Goal: Transaction & Acquisition: Purchase product/service

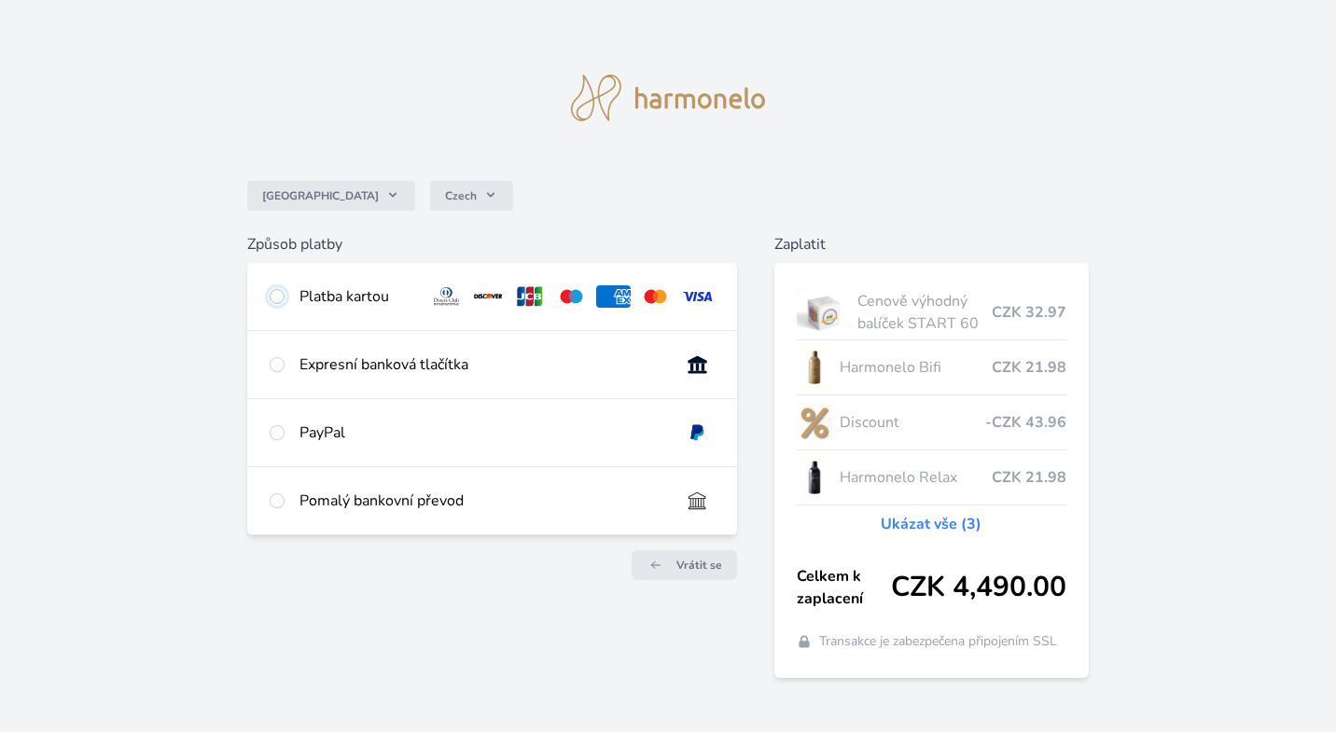
click at [280, 298] on input "radio" at bounding box center [277, 296] width 15 height 15
radio input "true"
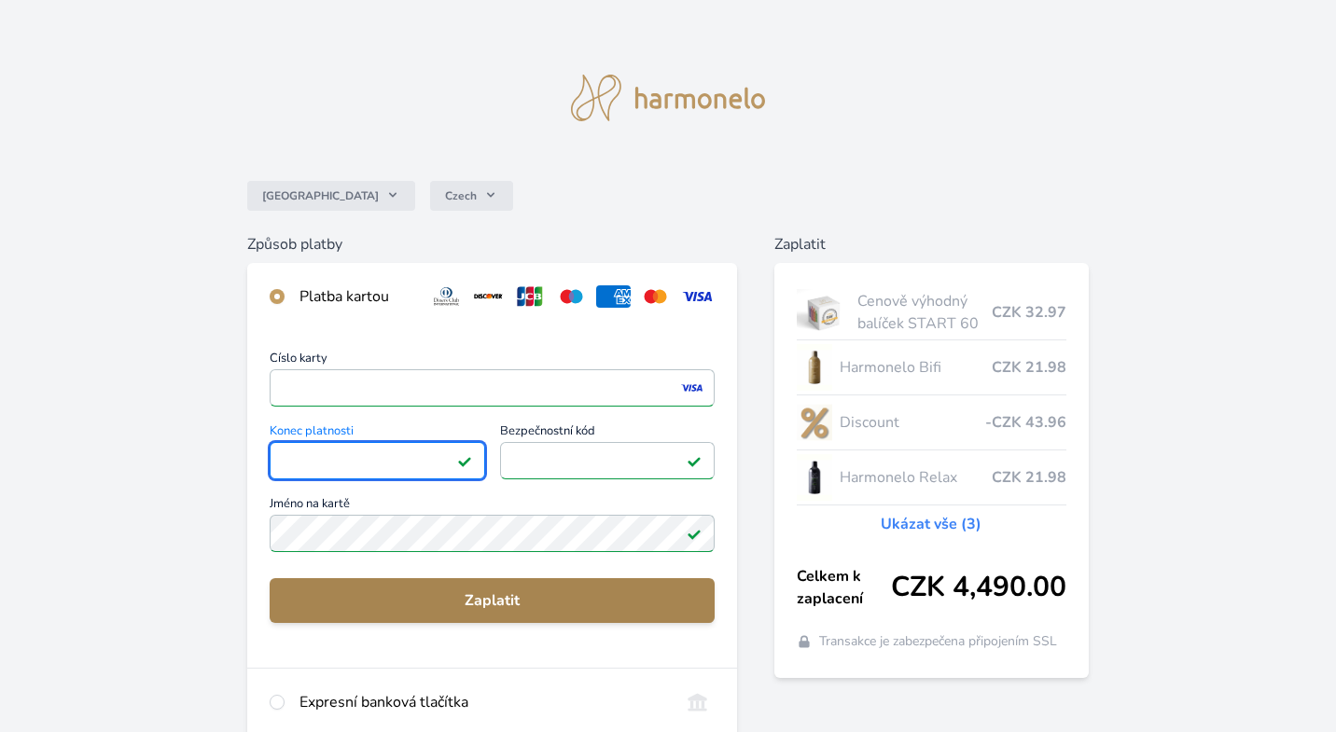
click at [391, 596] on span "Zaplatit" at bounding box center [491, 601] width 415 height 22
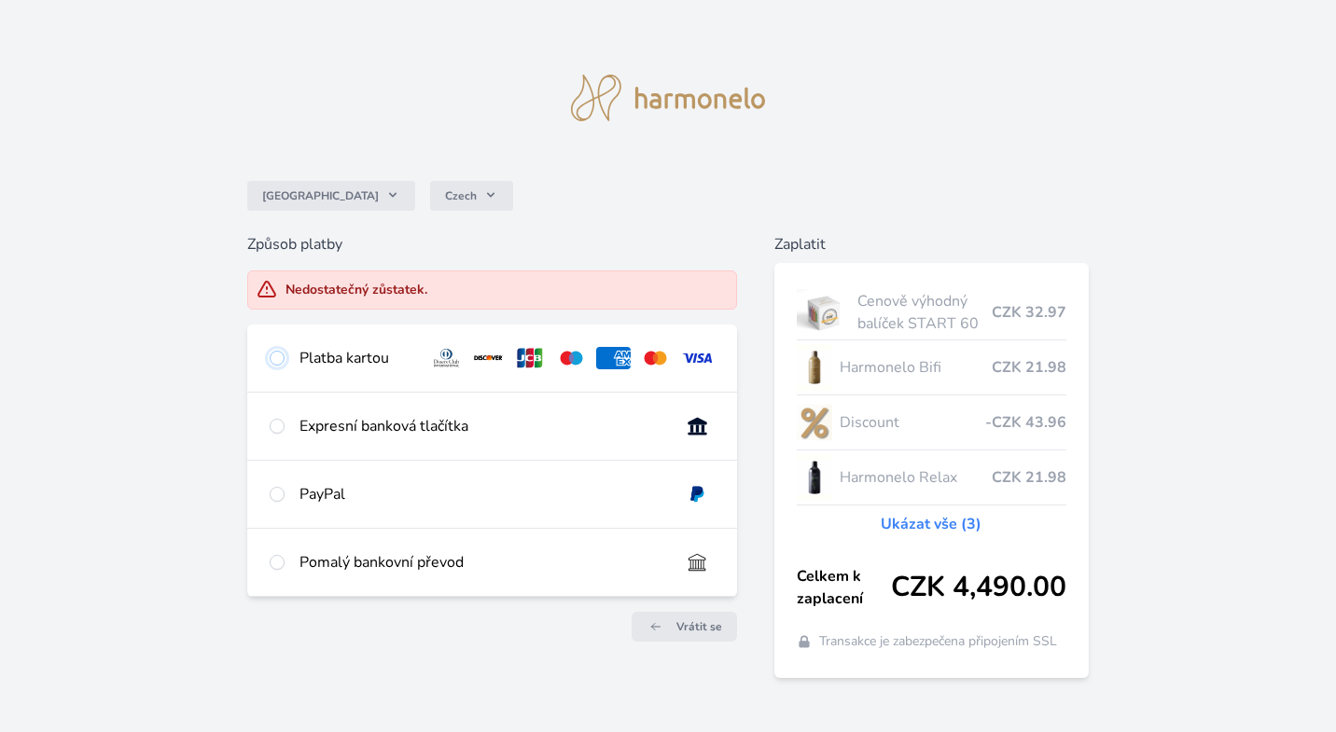
click at [278, 358] on input "radio" at bounding box center [277, 358] width 15 height 15
radio input "true"
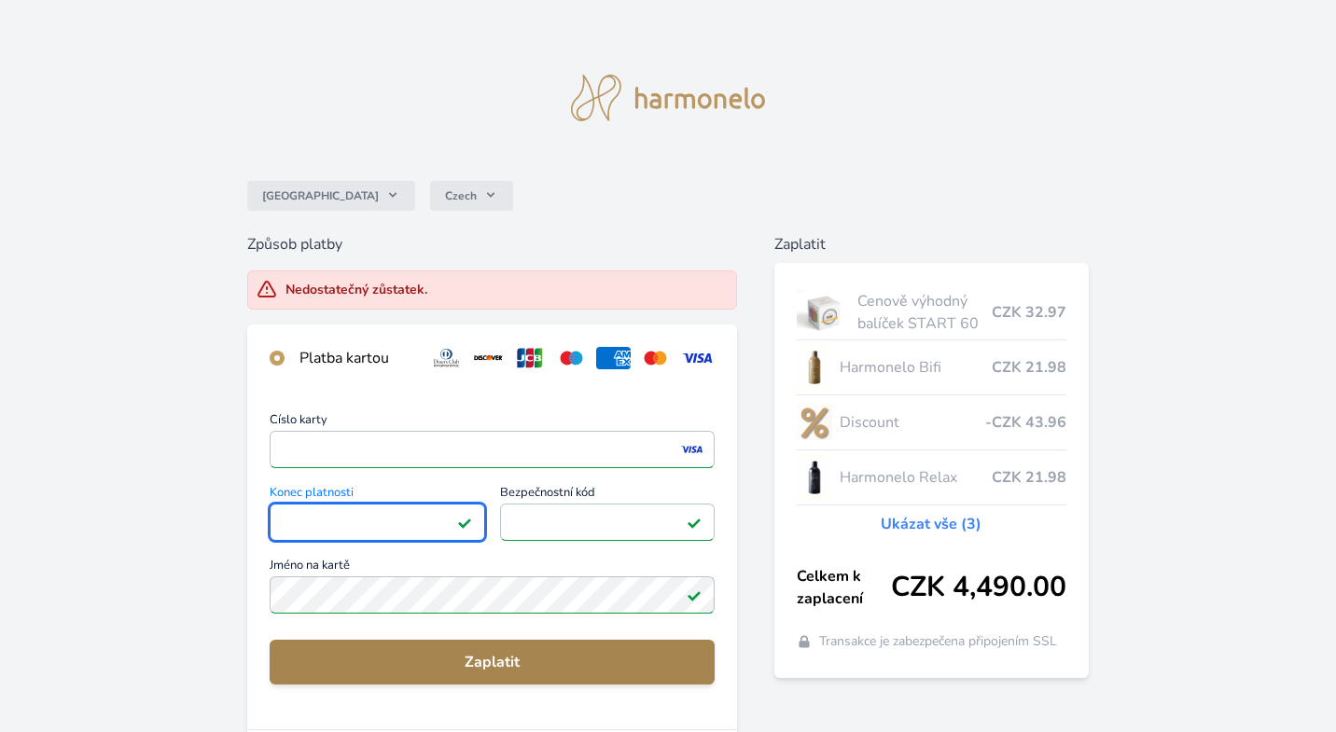
click at [364, 661] on span "Zaplatit" at bounding box center [491, 662] width 415 height 22
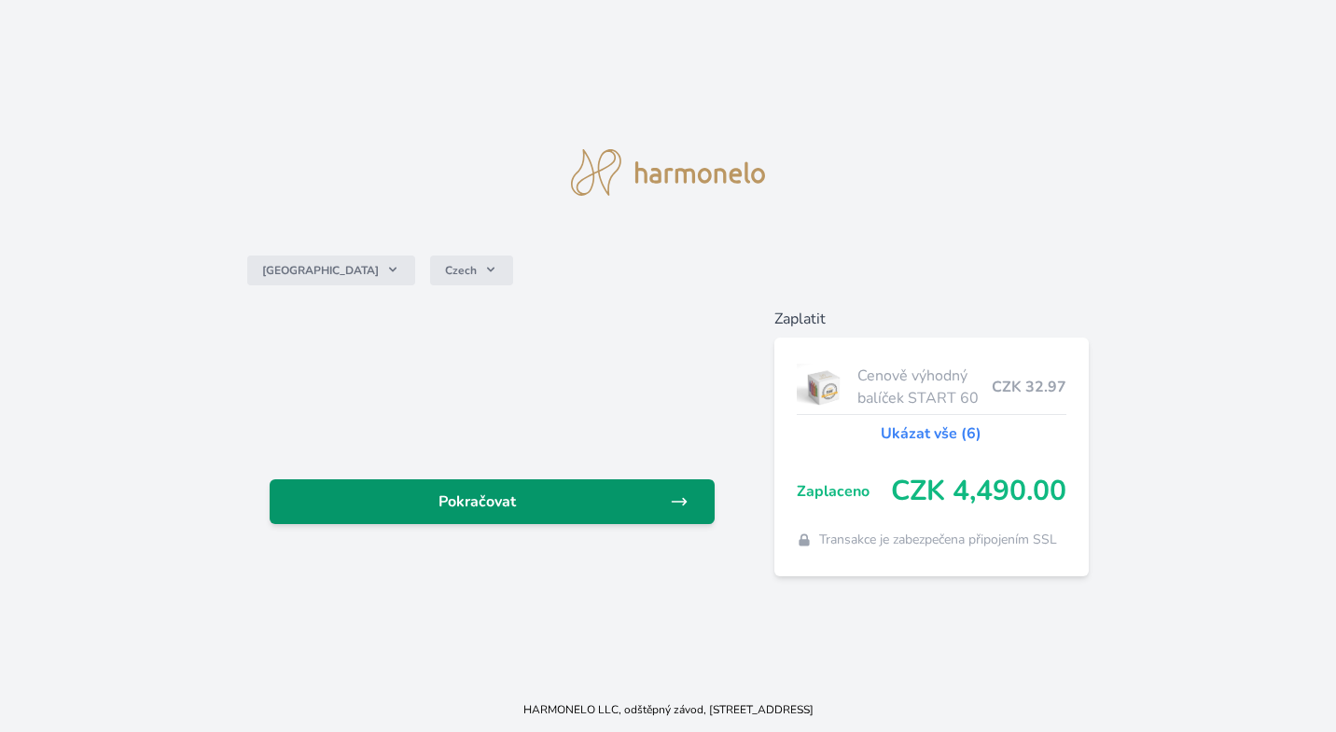
click at [484, 506] on span "Pokračovat" at bounding box center [476, 502] width 385 height 22
